Goal: Information Seeking & Learning: Understand process/instructions

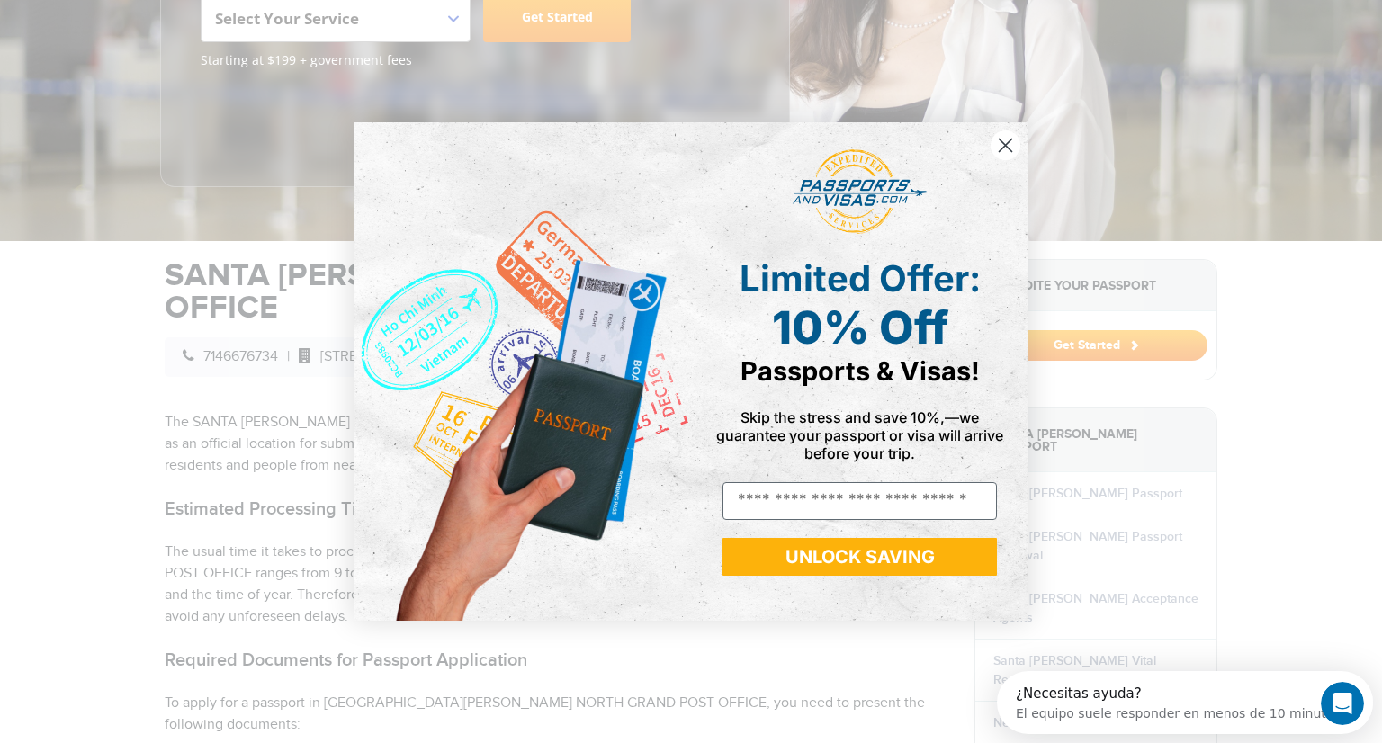
click at [1009, 148] on circle "Close dialog" at bounding box center [1006, 145] width 30 height 30
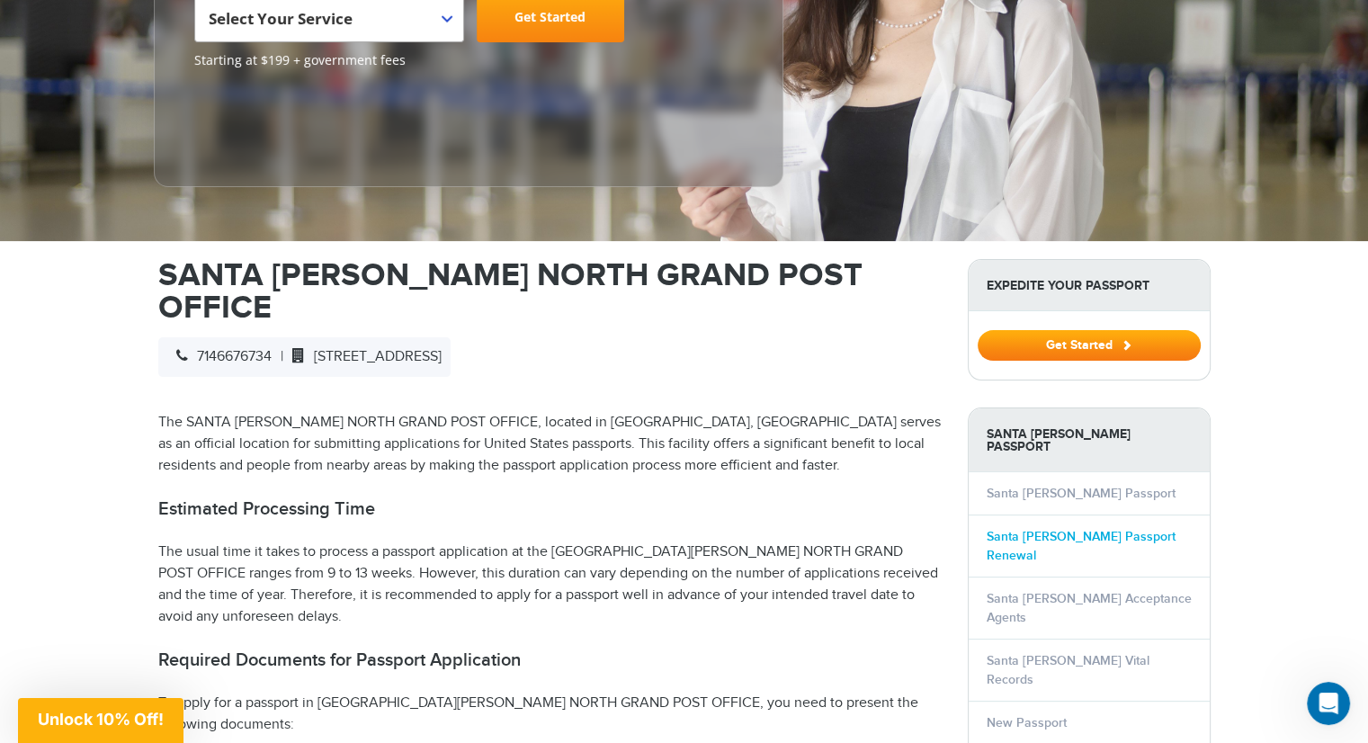
click at [1132, 529] on link "Santa [PERSON_NAME] Passport Renewal" at bounding box center [1081, 546] width 189 height 34
